Goal: Navigation & Orientation: Find specific page/section

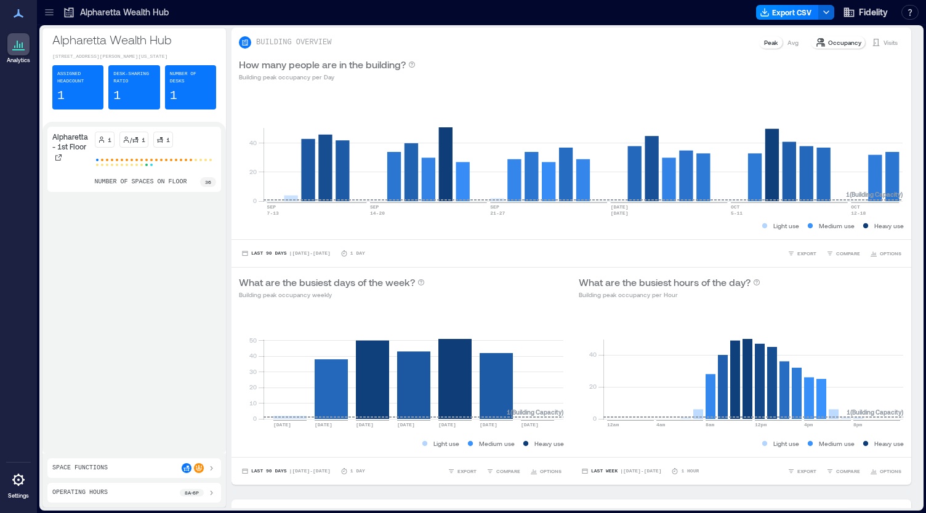
click at [118, 11] on p "Alpharetta Wealth Hub" at bounding box center [124, 12] width 89 height 12
click at [46, 14] on icon at bounding box center [49, 14] width 8 height 1
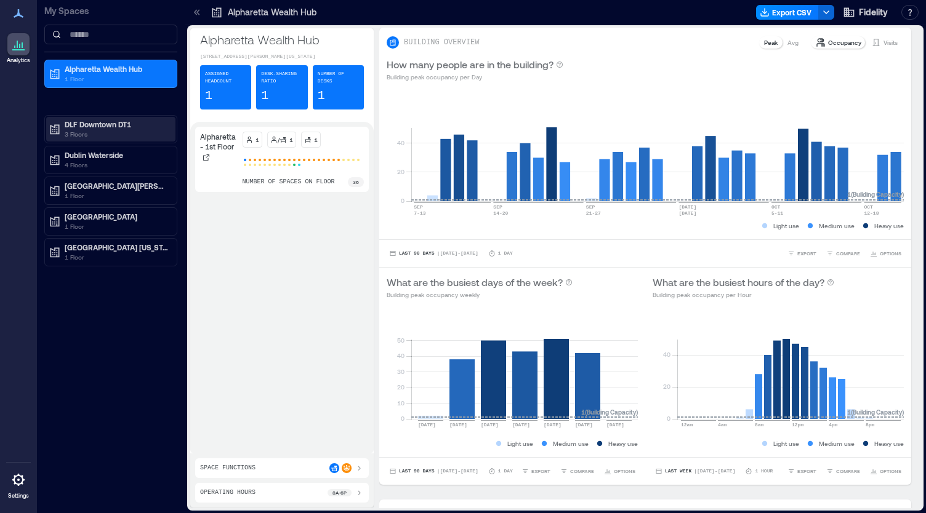
click at [103, 124] on p "DLF Downtown DT1" at bounding box center [116, 124] width 103 height 10
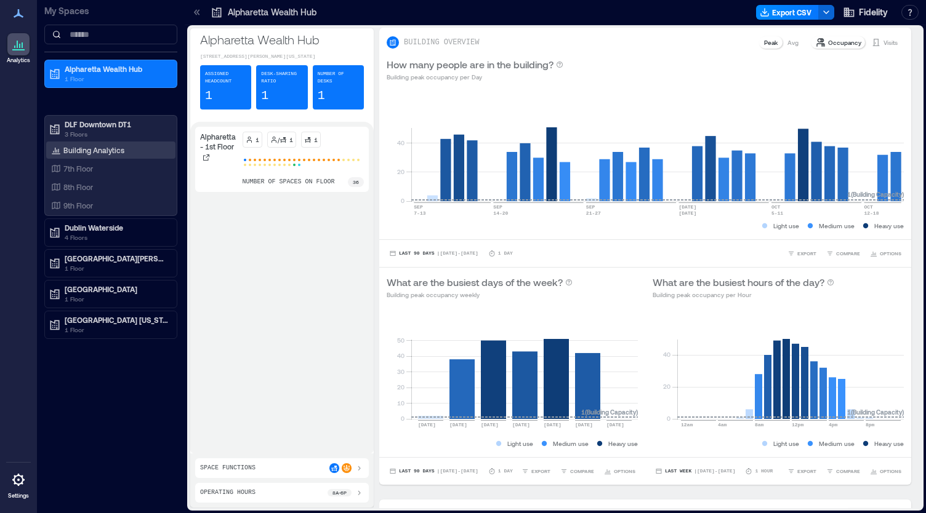
click at [92, 147] on p "Building Analytics" at bounding box center [93, 150] width 61 height 10
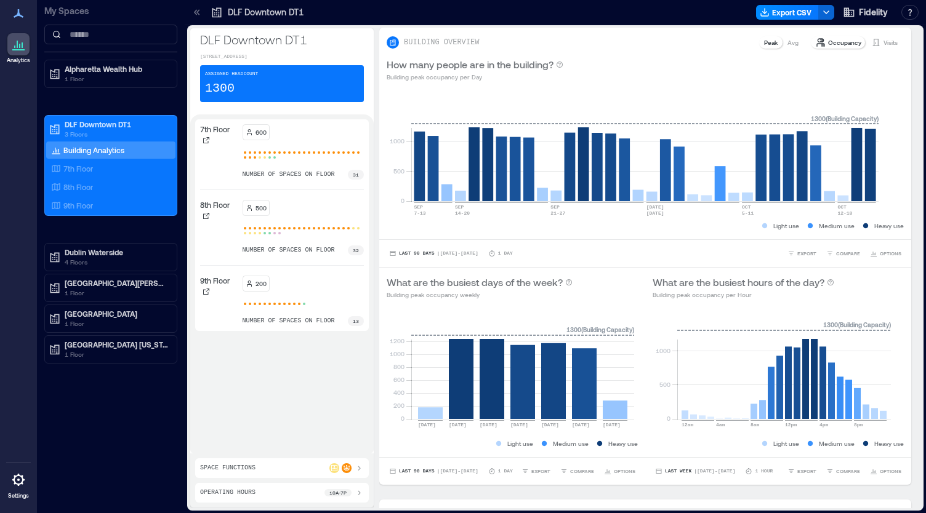
click at [348, 180] on div "number of spaces on floor 31" at bounding box center [304, 175] width 122 height 10
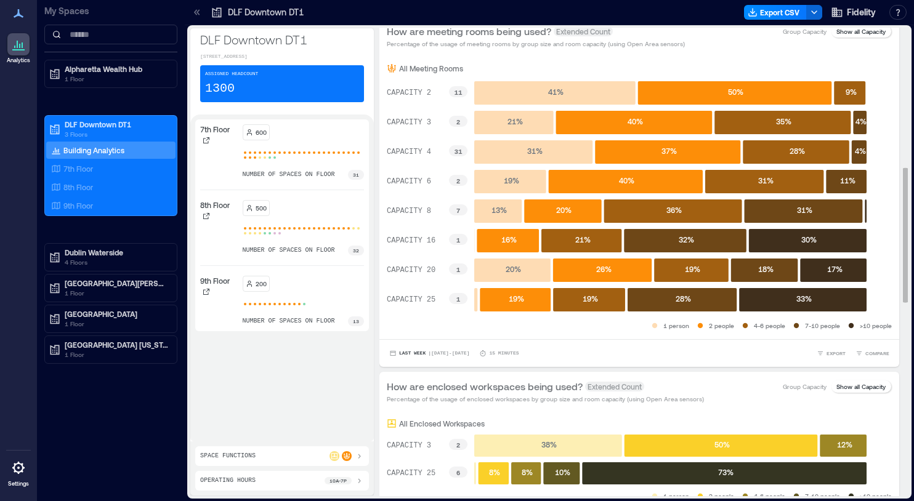
scroll to position [483, 0]
